Goal: Transaction & Acquisition: Download file/media

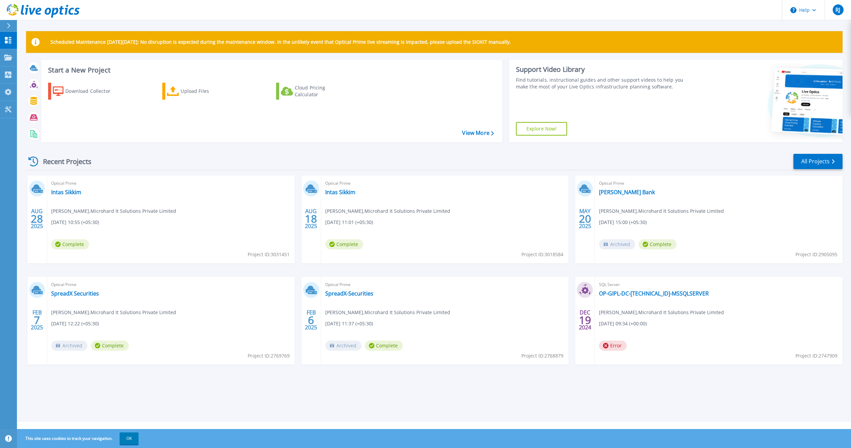
click at [12, 29] on div at bounding box center [11, 26] width 11 height 12
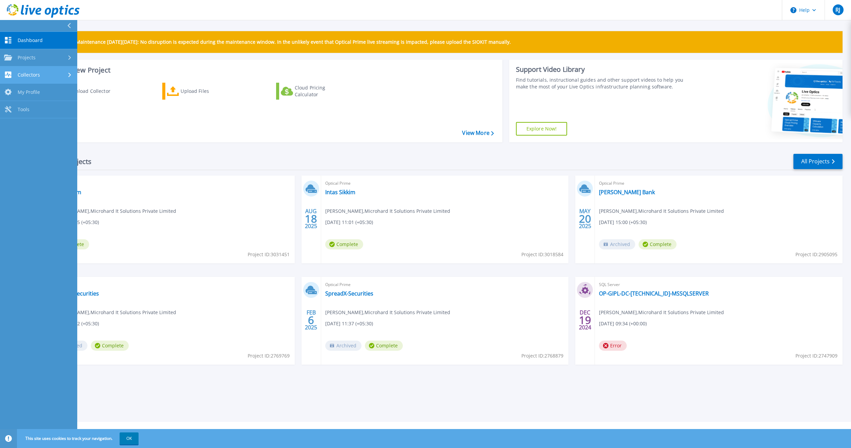
click at [34, 75] on span "Collectors" at bounding box center [29, 75] width 22 height 6
click at [44, 90] on link "Download Collector" at bounding box center [38, 92] width 77 height 17
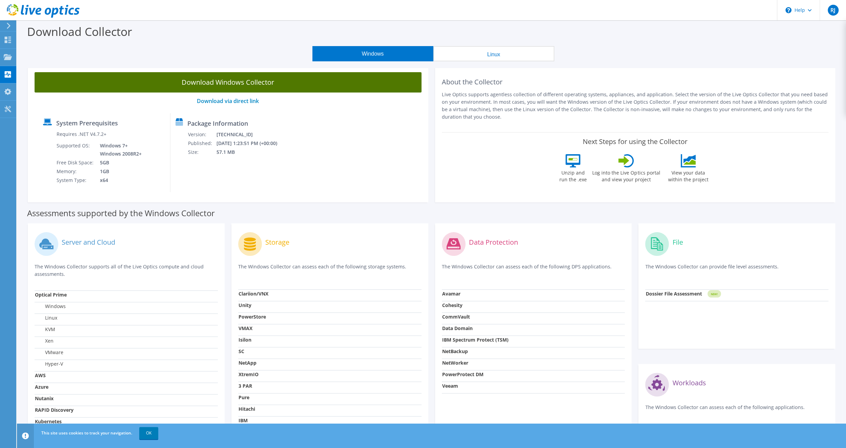
click at [216, 82] on link "Download Windows Collector" at bounding box center [228, 82] width 387 height 20
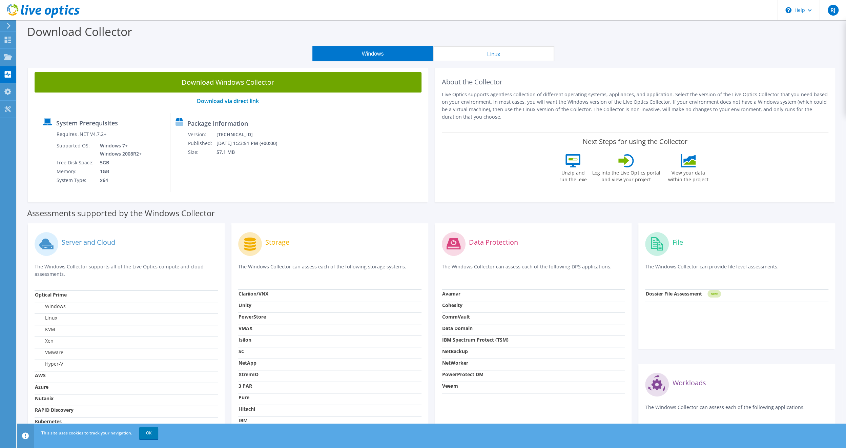
click at [11, 24] on icon at bounding box center [8, 26] width 5 height 6
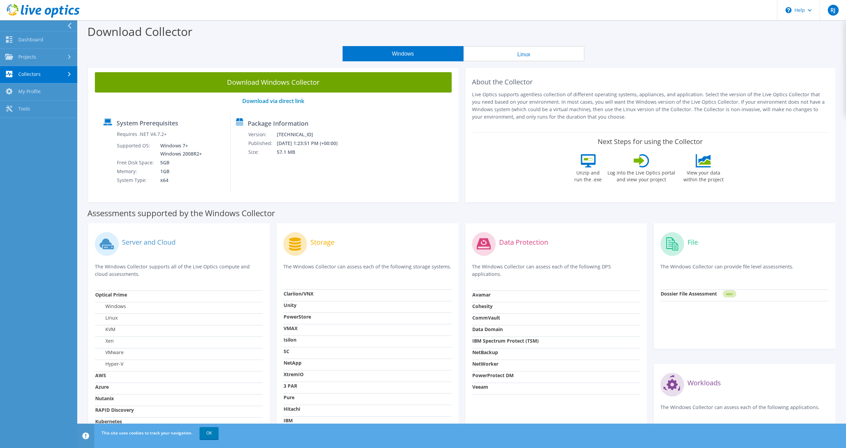
click at [10, 24] on div at bounding box center [36, 25] width 77 height 11
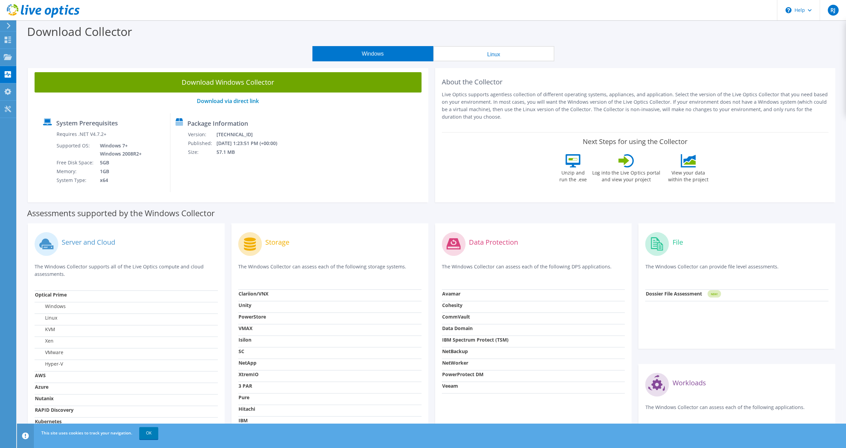
click at [629, 1] on header "RJ End User Rupesh Jariwala rupesh.j@microhard.in Microhard It Solutions Privat…" at bounding box center [423, 10] width 846 height 20
